Goal: Task Accomplishment & Management: Use online tool/utility

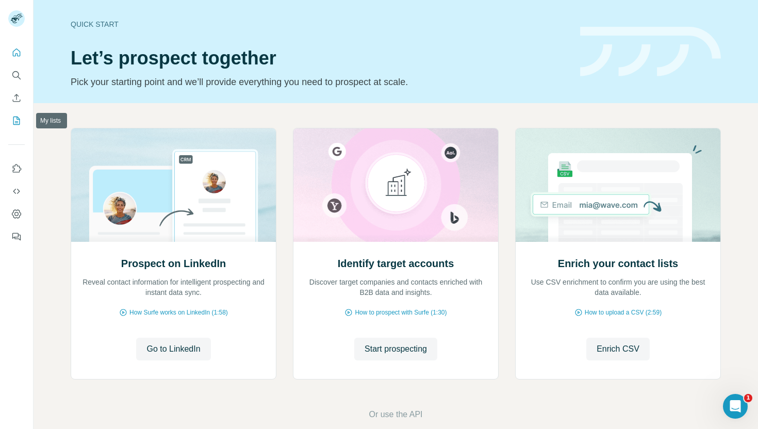
click at [14, 125] on icon "My lists" at bounding box center [16, 120] width 10 height 10
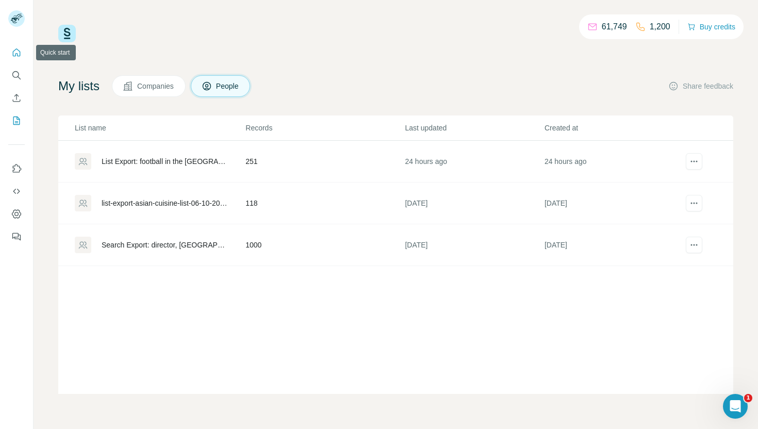
click at [19, 51] on icon "Quick start" at bounding box center [16, 52] width 10 height 10
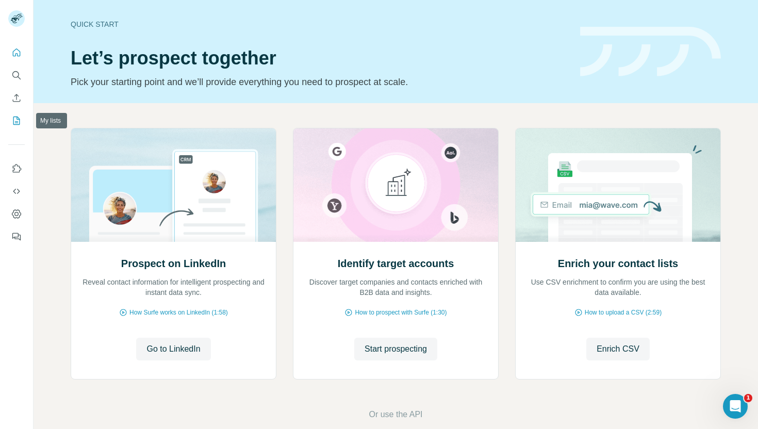
click at [19, 124] on icon "My lists" at bounding box center [16, 120] width 7 height 8
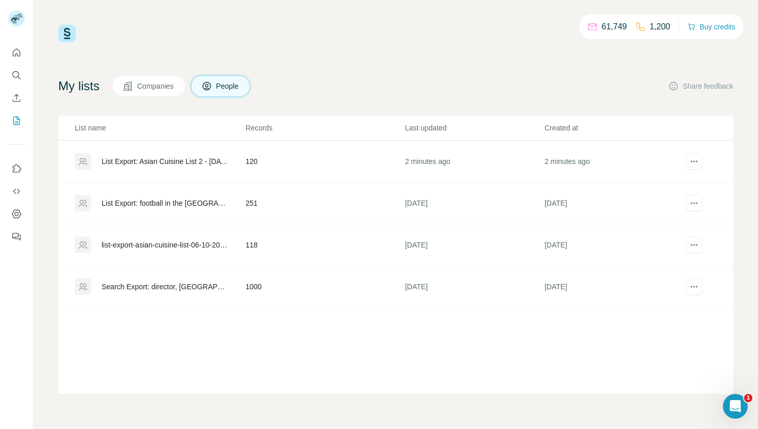
click at [176, 163] on div "List Export: Asian Cuisine List 2 - [DATE] 09:47" at bounding box center [165, 161] width 126 height 10
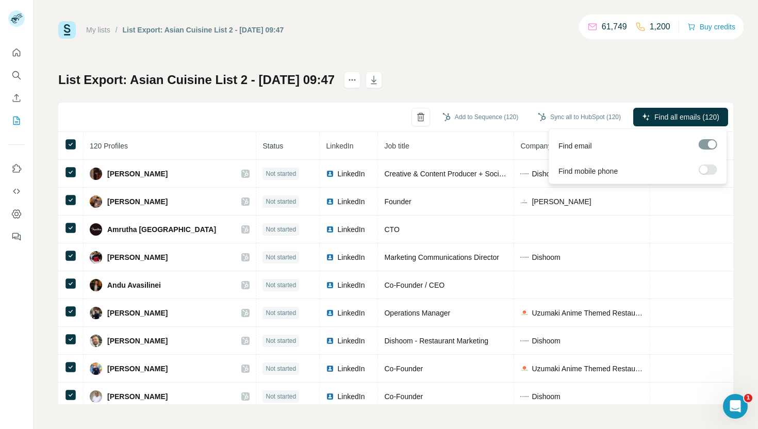
click at [687, 119] on span "Find all emails (120)" at bounding box center [686, 117] width 65 height 10
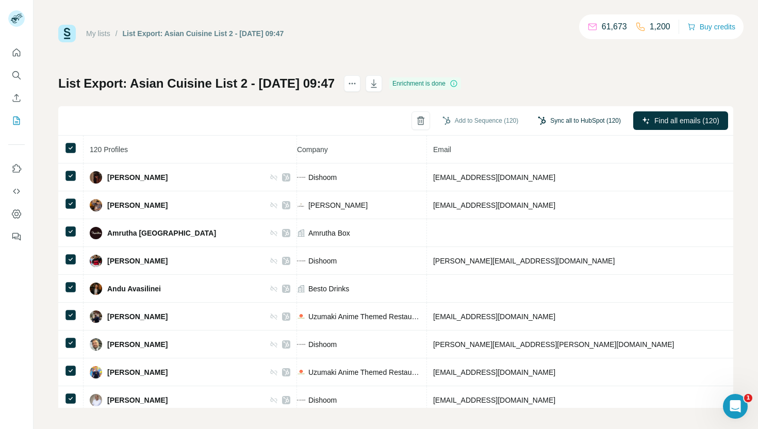
click at [560, 116] on button "Sync all to HubSpot (120)" at bounding box center [578, 120] width 97 height 15
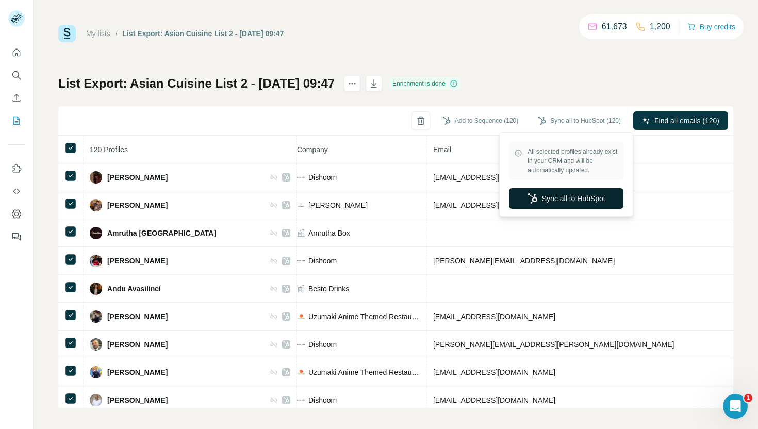
click at [563, 200] on button "Sync all to HubSpot" at bounding box center [566, 198] width 114 height 21
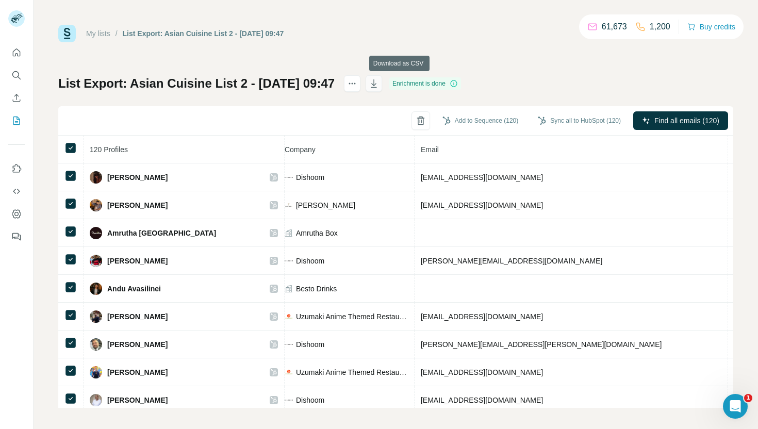
click at [382, 87] on button "button" at bounding box center [373, 83] width 16 height 16
